Goal: Information Seeking & Learning: Compare options

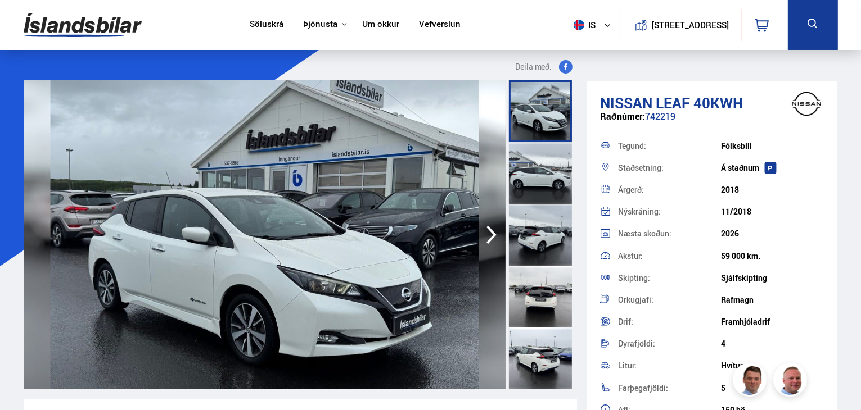
click at [102, 34] on img at bounding box center [83, 25] width 118 height 37
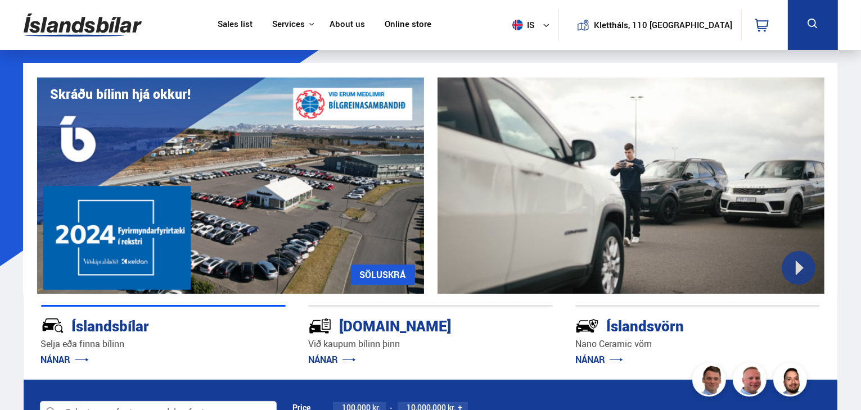
drag, startPoint x: 102, startPoint y: 34, endPoint x: 82, endPoint y: 35, distance: 20.3
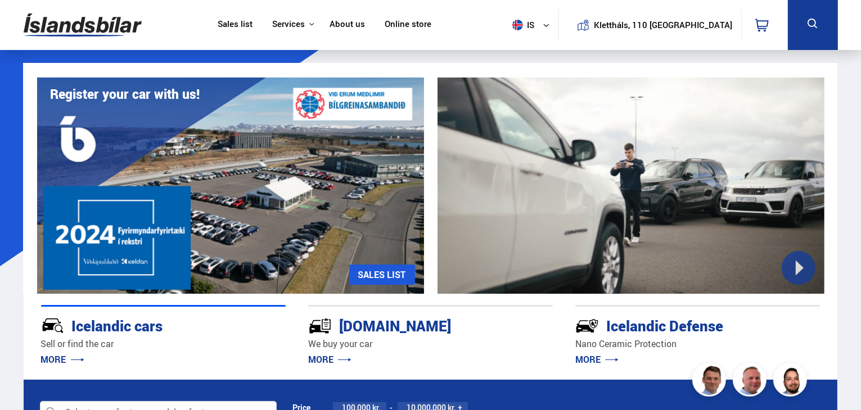
drag, startPoint x: 82, startPoint y: 35, endPoint x: 266, endPoint y: 25, distance: 184.1
click at [252, 25] on font "Sales list" at bounding box center [235, 23] width 35 height 11
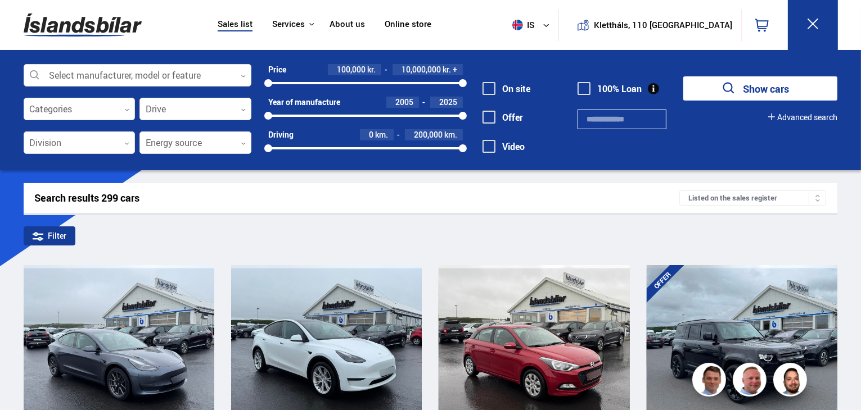
drag, startPoint x: 405, startPoint y: 140, endPoint x: 337, endPoint y: 121, distance: 70.0
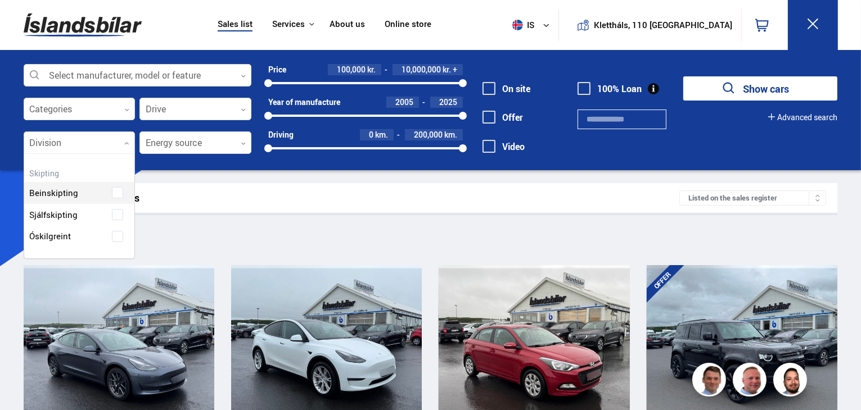
drag, startPoint x: 337, startPoint y: 121, endPoint x: 70, endPoint y: 145, distance: 268.1
click at [70, 145] on div at bounding box center [80, 143] width 112 height 22
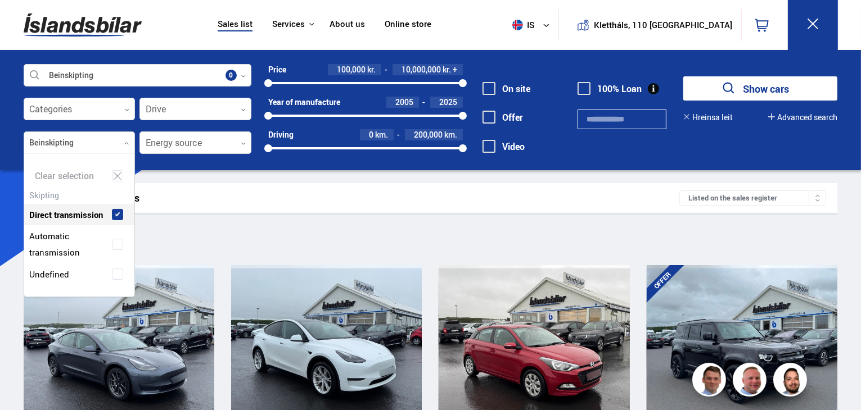
click at [118, 192] on div "Direct transmission" at bounding box center [79, 206] width 111 height 39
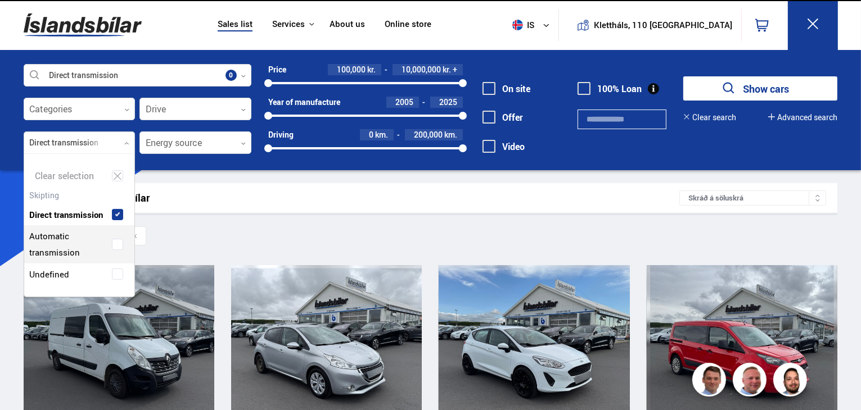
click at [119, 246] on span at bounding box center [117, 244] width 4 height 4
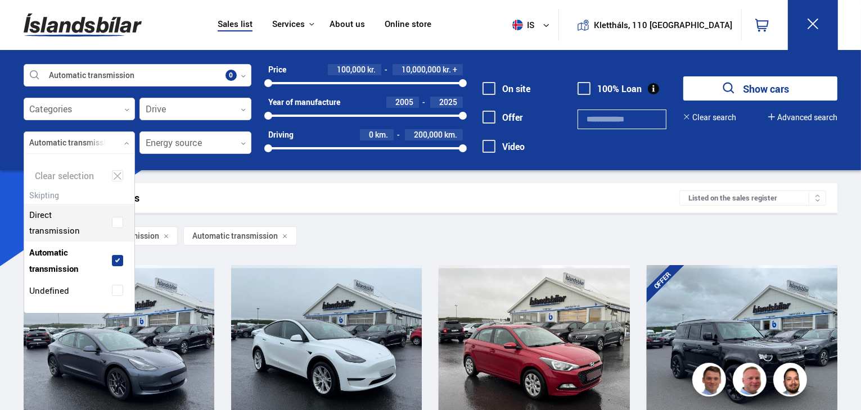
click at [116, 217] on span at bounding box center [117, 222] width 11 height 11
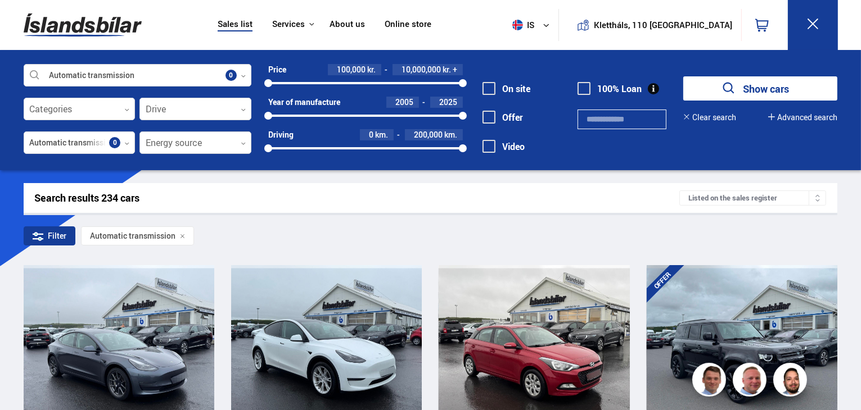
click at [212, 138] on div at bounding box center [195, 143] width 112 height 22
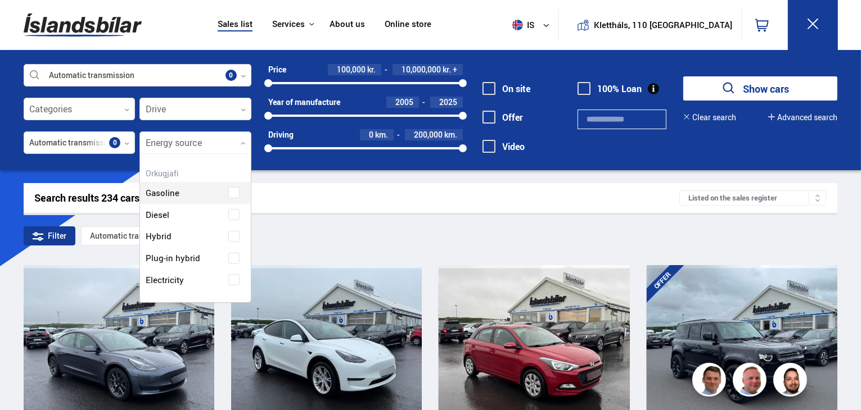
scroll to position [147, 111]
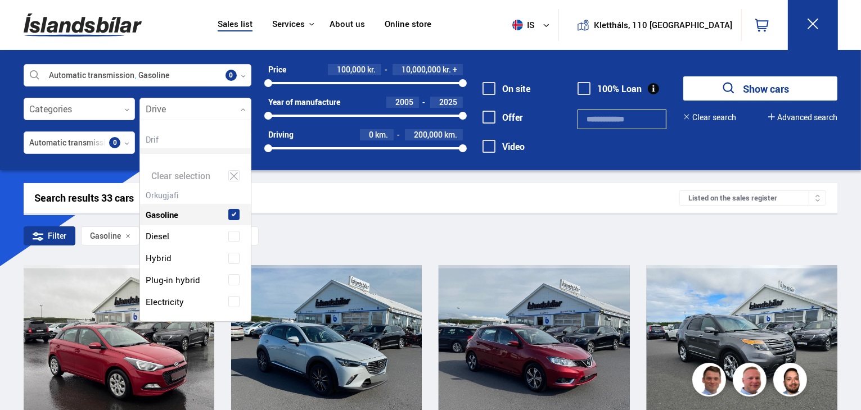
click at [247, 117] on div at bounding box center [195, 109] width 112 height 22
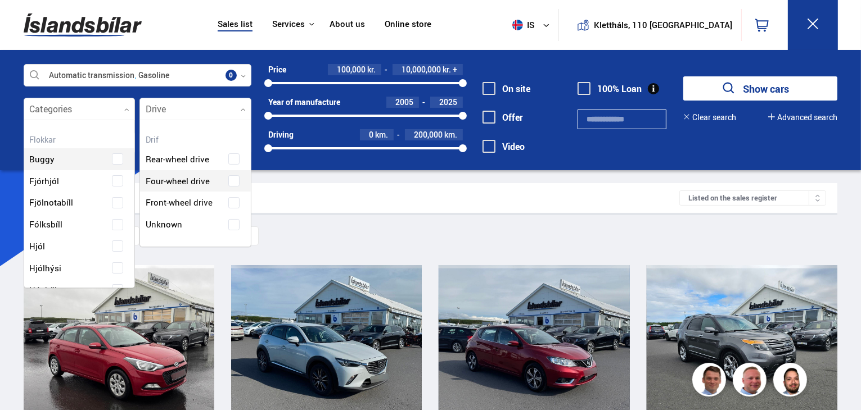
click at [110, 102] on div at bounding box center [80, 109] width 112 height 22
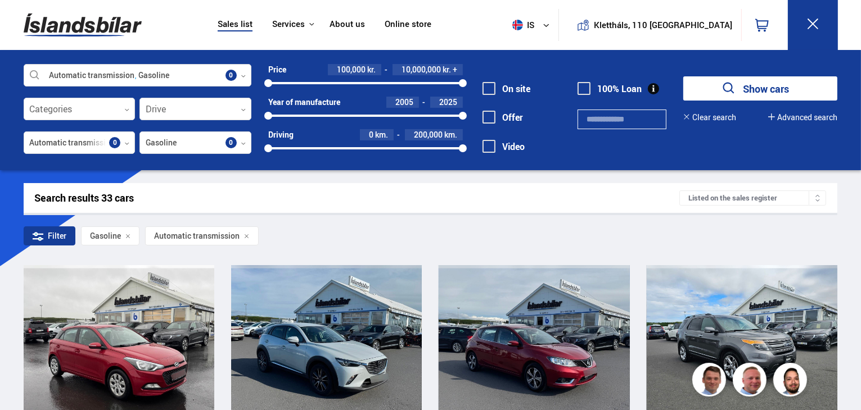
click at [358, 229] on div "Filter Gasoline Automatic transmission" at bounding box center [431, 239] width 814 height 24
click at [760, 92] on font "Show cars" at bounding box center [766, 88] width 46 height 13
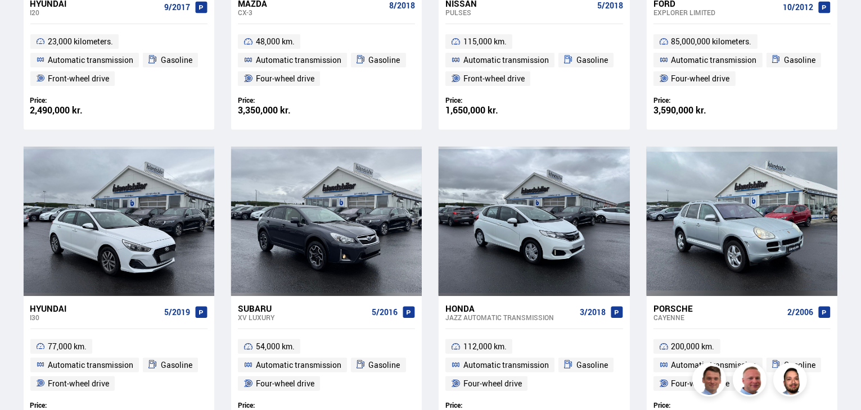
scroll to position [520, 0]
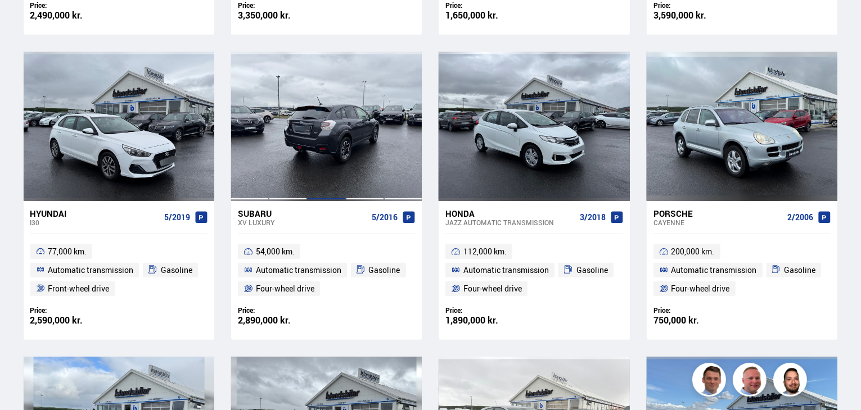
click at [318, 137] on div at bounding box center [326, 127] width 38 height 150
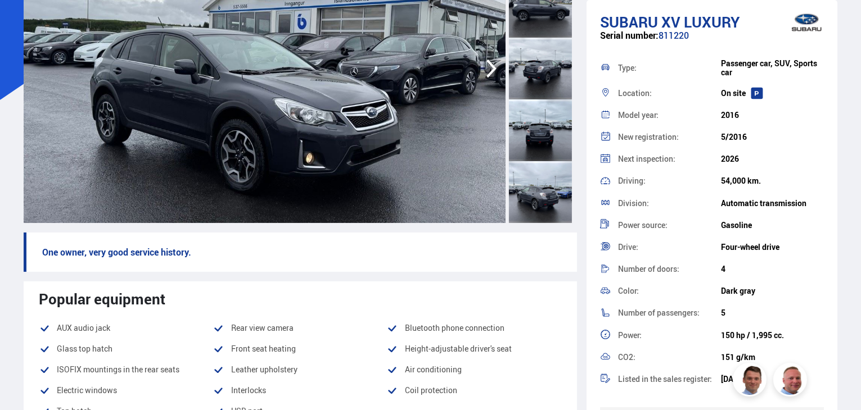
scroll to position [169, 0]
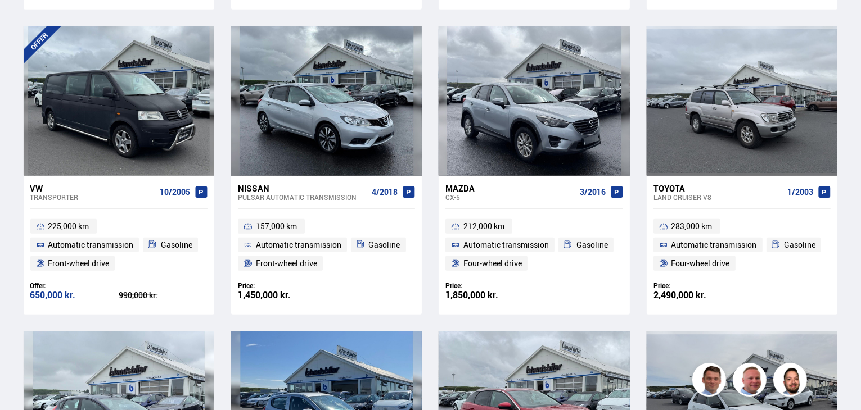
scroll to position [1601, 0]
